Goal: Transaction & Acquisition: Purchase product/service

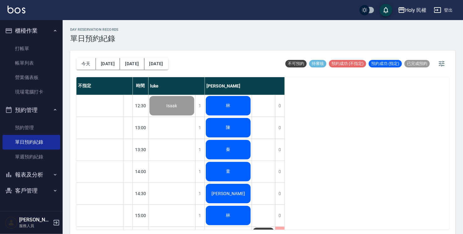
scroll to position [125, 0]
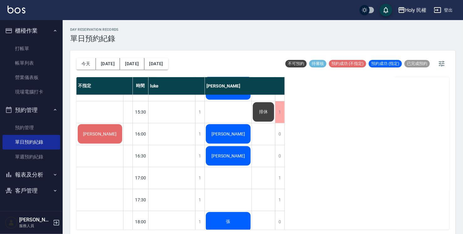
click at [104, 133] on div "[PERSON_NAME]" at bounding box center [100, 133] width 46 height 21
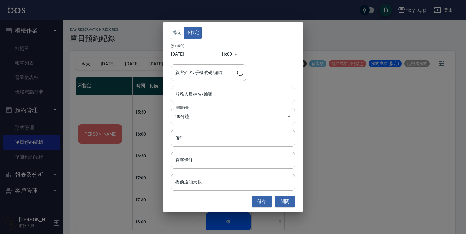
type input "[PERSON_NAME]/0963912771/"
click at [204, 99] on input "服務人員姓名/編號" at bounding box center [233, 94] width 118 height 11
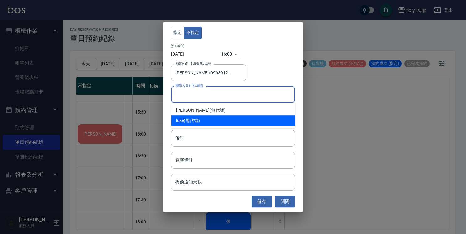
click at [201, 121] on div "luke (無代號)" at bounding box center [233, 120] width 124 height 10
type input "[PERSON_NAME](無代號)"
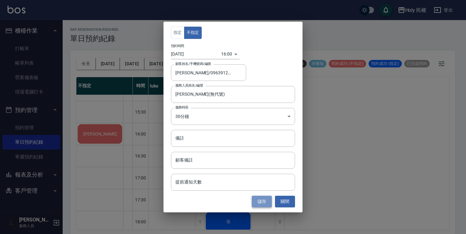
click at [263, 201] on button "儲存" at bounding box center [262, 201] width 20 height 12
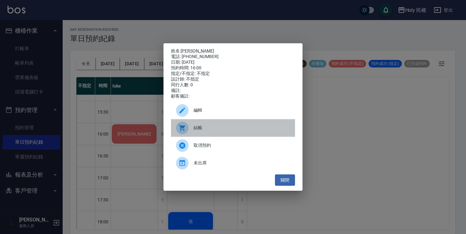
click at [200, 127] on span "結帳" at bounding box center [242, 127] width 96 height 7
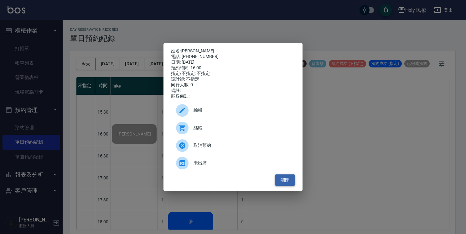
click at [287, 179] on button "關閉" at bounding box center [285, 180] width 20 height 12
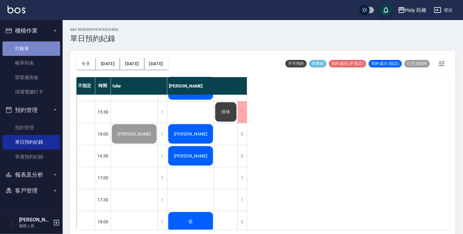
click at [26, 50] on link "打帳單" at bounding box center [32, 48] width 58 height 14
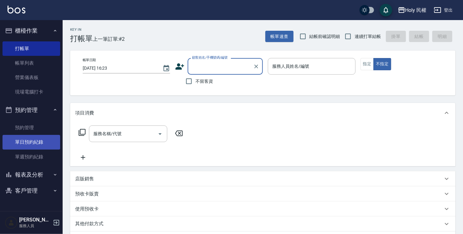
click at [35, 142] on link "單日預約紀錄" at bounding box center [32, 142] width 58 height 14
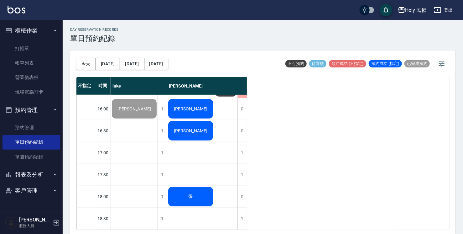
scroll to position [139, 0]
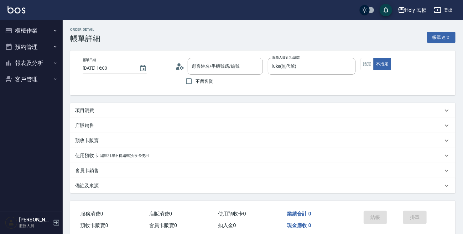
type input "[DATE] 16:00"
type input "luke(無代號)"
type input "[PERSON_NAME]/0963912771/"
click at [196, 108] on div "項目消費" at bounding box center [259, 110] width 368 height 7
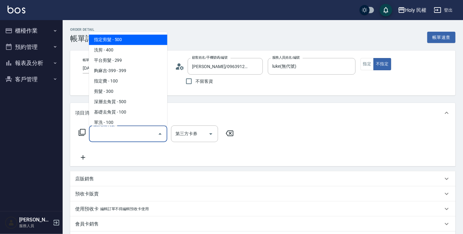
click at [125, 129] on input "服務名稱/代號" at bounding box center [123, 133] width 63 height 11
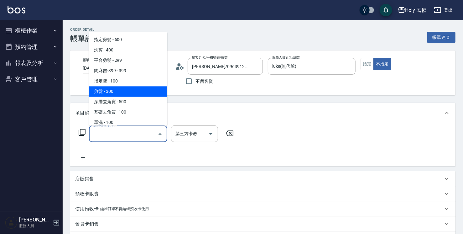
click at [120, 93] on span "剪髮 - 300" at bounding box center [128, 91] width 78 height 10
type input "剪髮(C02)"
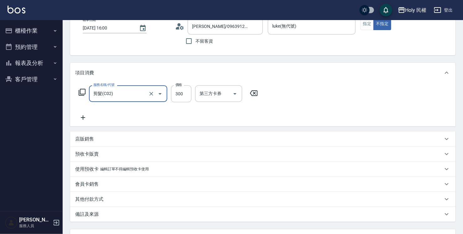
scroll to position [95, 0]
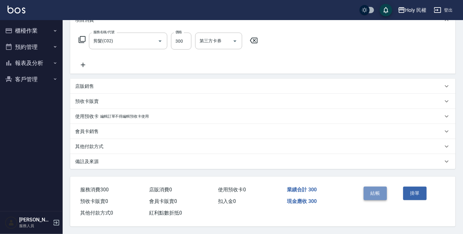
click at [377, 191] on button "結帳" at bounding box center [375, 192] width 23 height 13
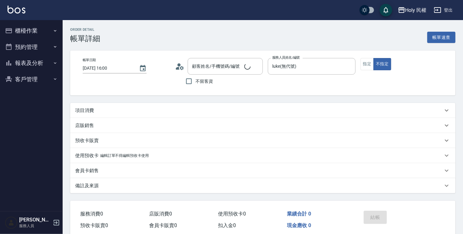
scroll to position [26, 0]
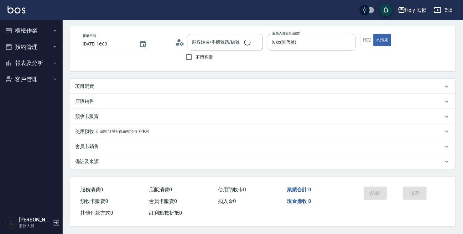
type input "[PERSON_NAME]/0963912771/"
